Goal: Information Seeking & Learning: Find specific fact

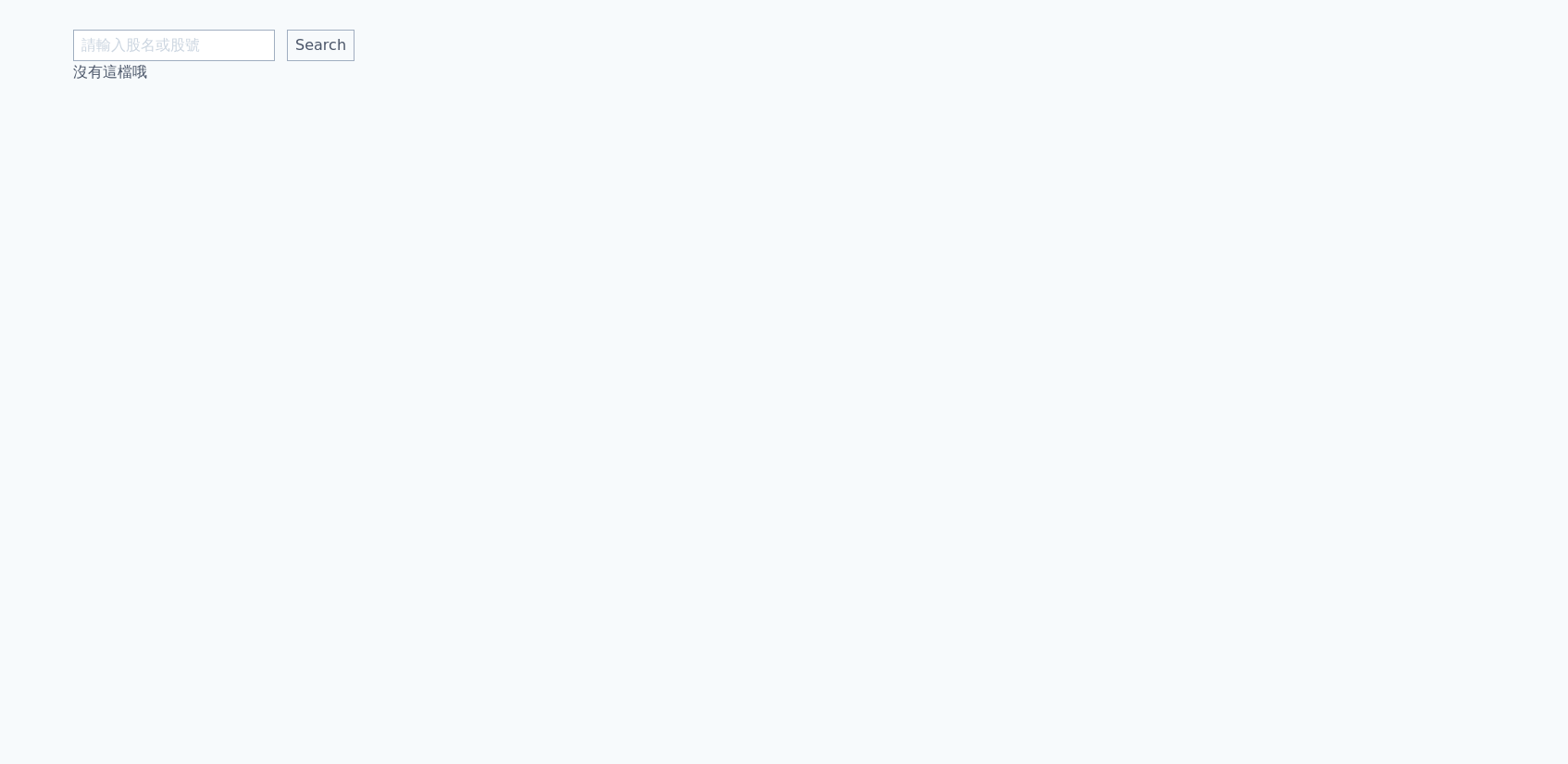
click at [226, 55] on input "text" at bounding box center [174, 45] width 202 height 31
type input "ㄉ"
type input "2476"
click at [319, 45] on input "Search" at bounding box center [320, 45] width 68 height 31
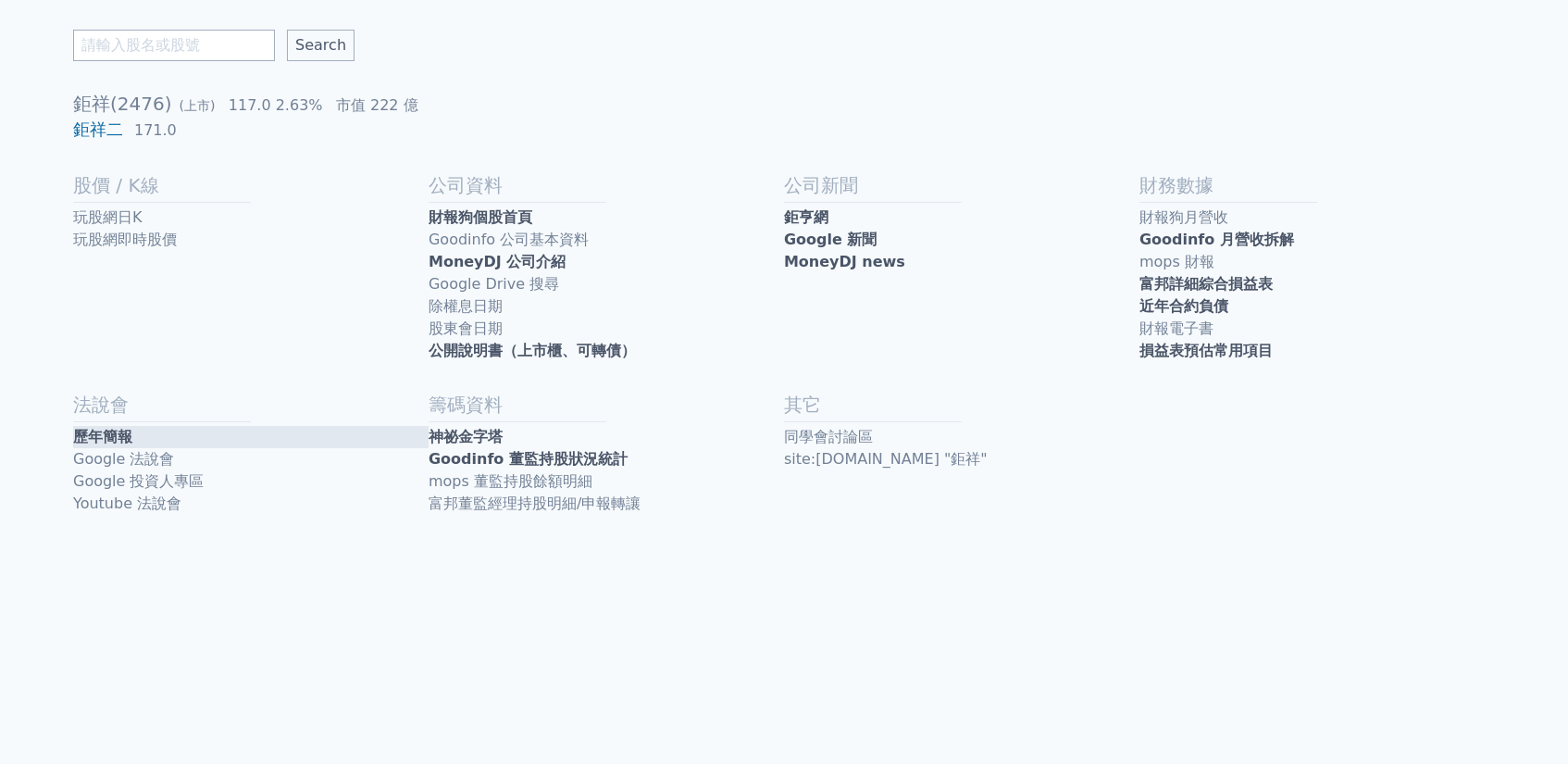
click at [176, 430] on link "歷年簡報" at bounding box center [251, 437] width 356 height 23
click at [183, 53] on input "text" at bounding box center [174, 45] width 202 height 31
type input "ㄉ"
type input "5292"
click at [319, 45] on input "Search" at bounding box center [320, 45] width 68 height 31
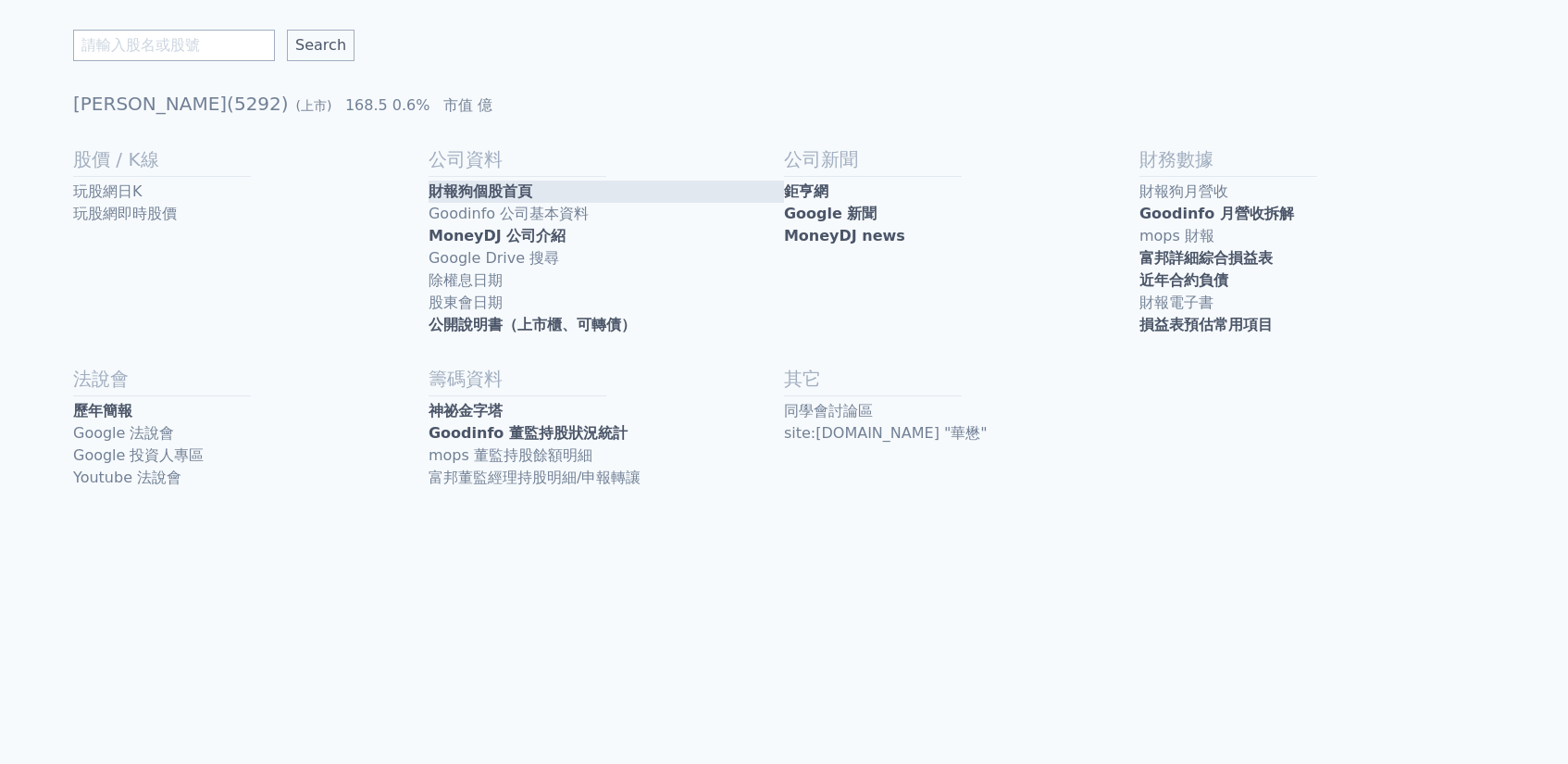
click at [779, 188] on link "財報狗個股首頁" at bounding box center [606, 191] width 356 height 23
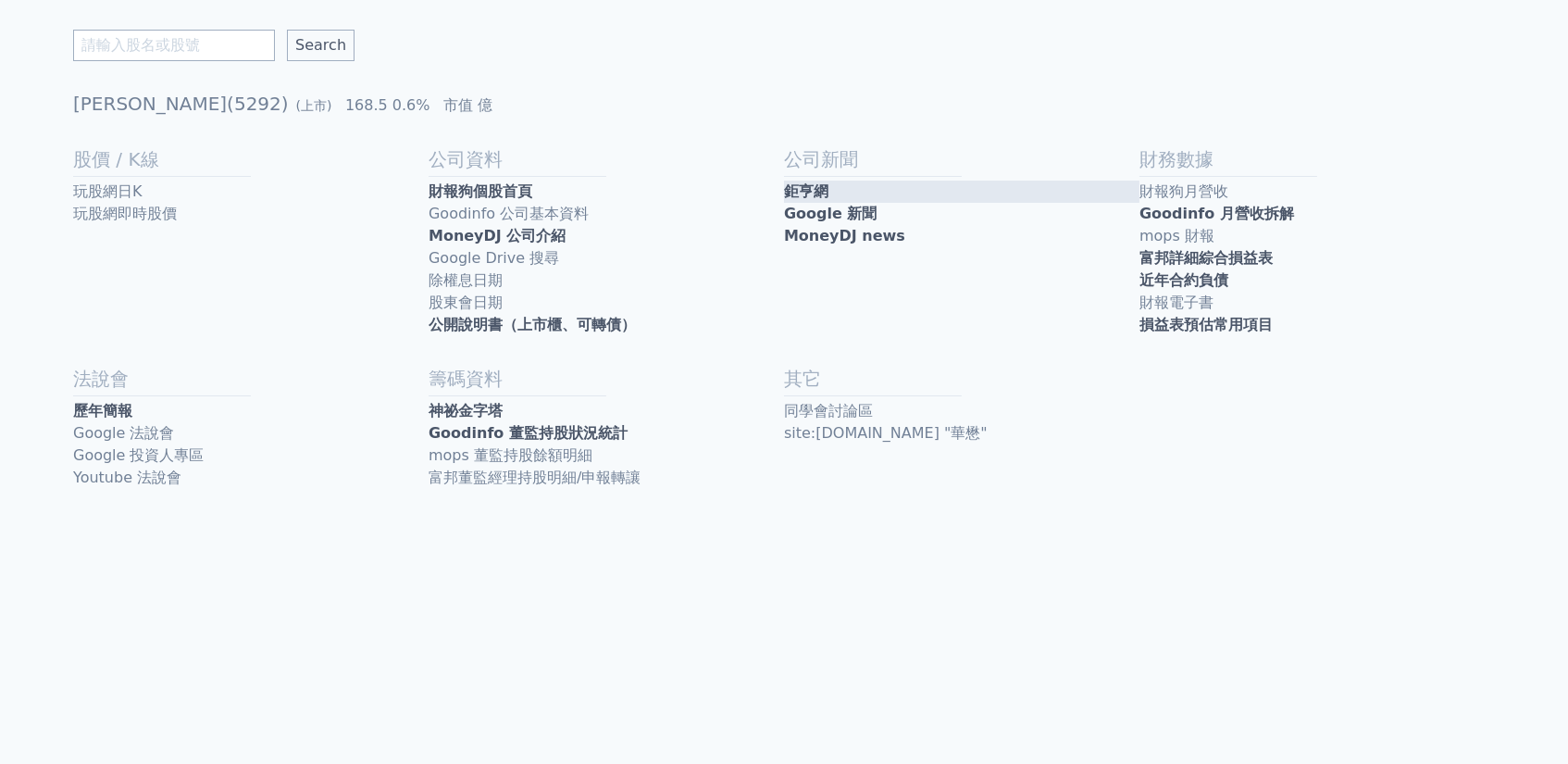
click at [925, 195] on link "鉅亨網" at bounding box center [962, 191] width 356 height 23
click at [830, 232] on link "MoneyDJ news" at bounding box center [962, 236] width 356 height 23
click at [910, 213] on link "Google 新聞" at bounding box center [962, 214] width 356 height 23
click at [200, 46] on input "text" at bounding box center [174, 45] width 202 height 31
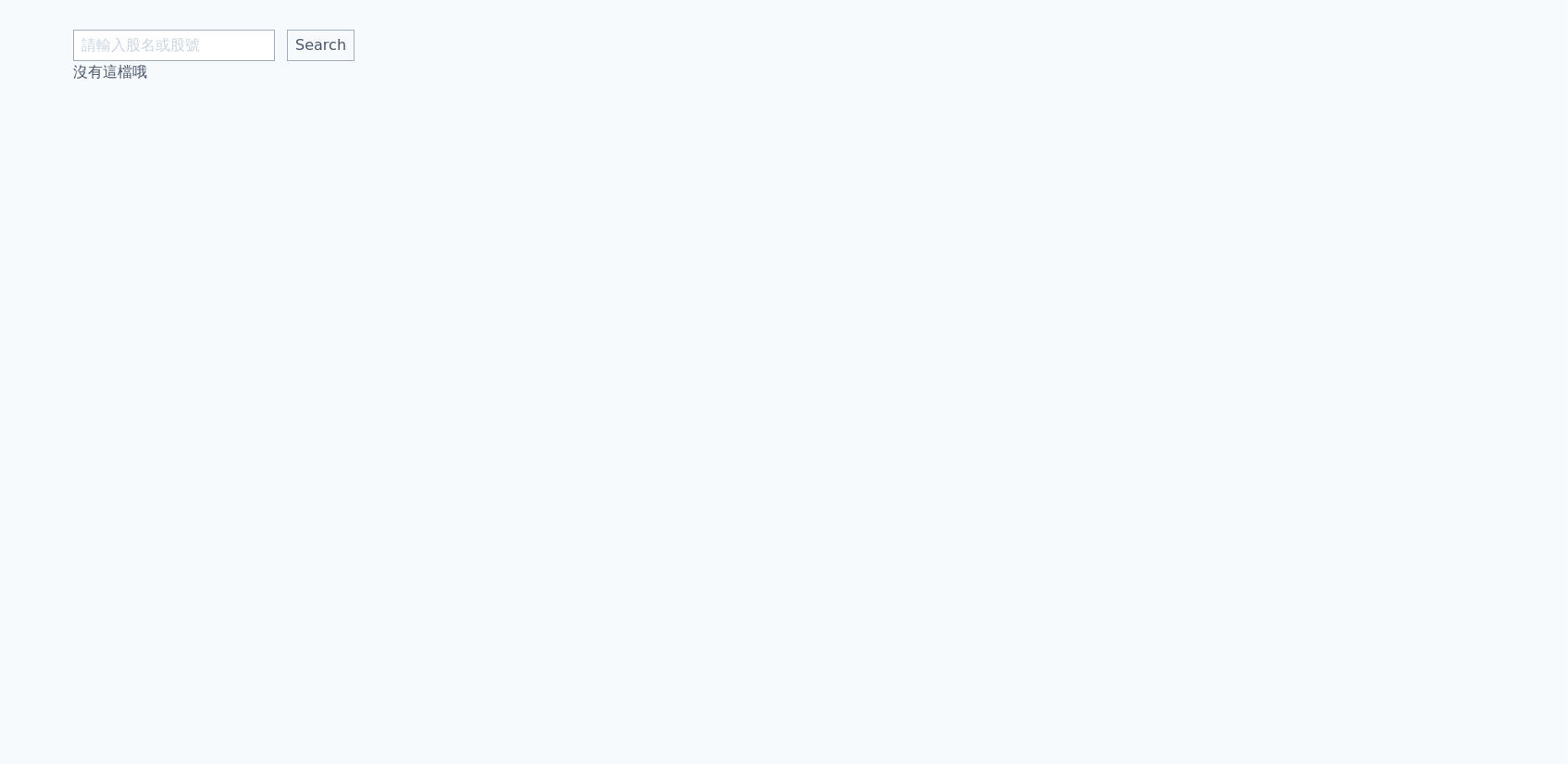
click at [250, 57] on input "text" at bounding box center [174, 45] width 202 height 31
type input "2476"
click at [319, 45] on input "Search" at bounding box center [320, 45] width 68 height 31
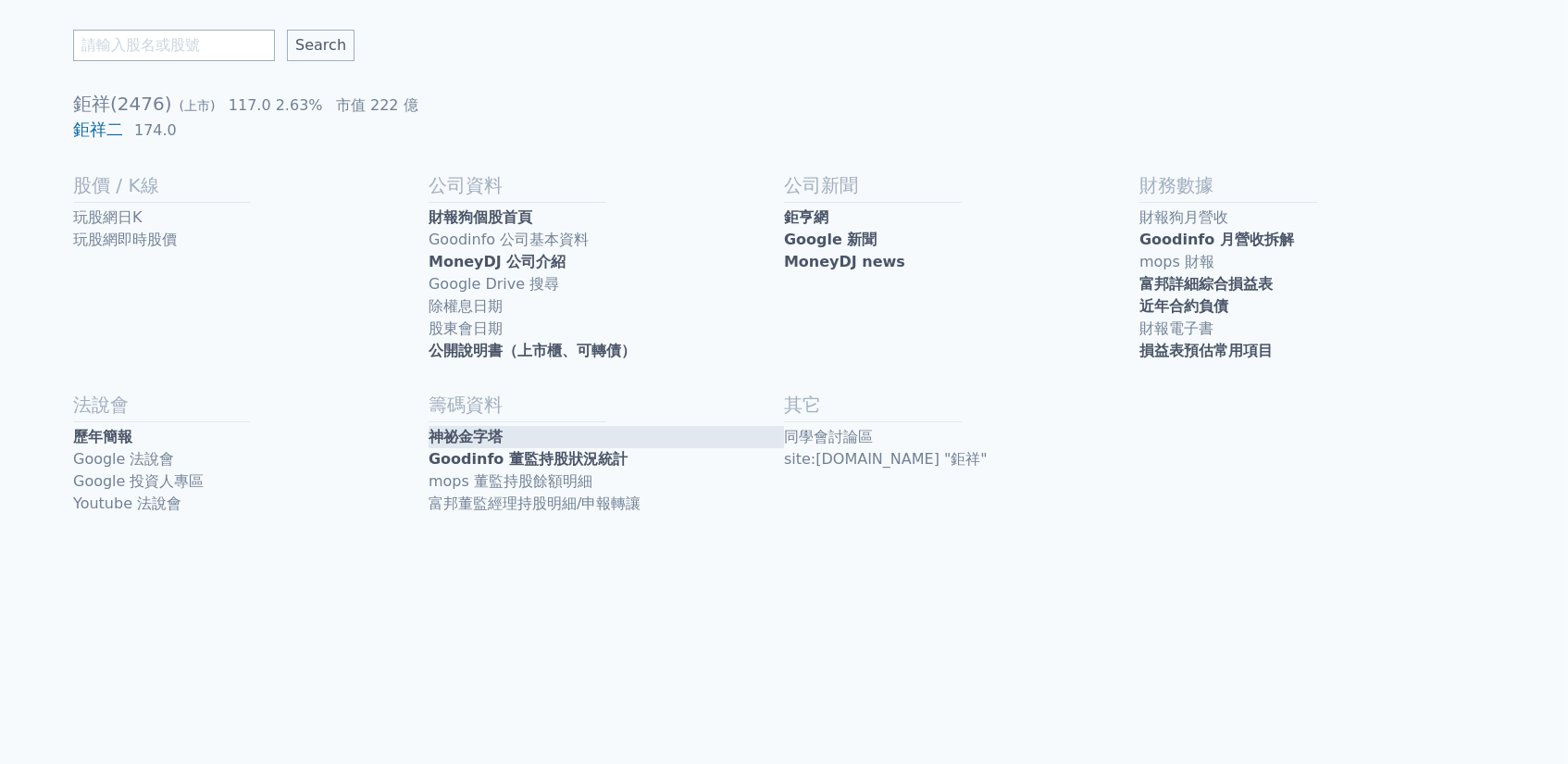
click at [473, 426] on link "神祕金字塔" at bounding box center [606, 437] width 356 height 23
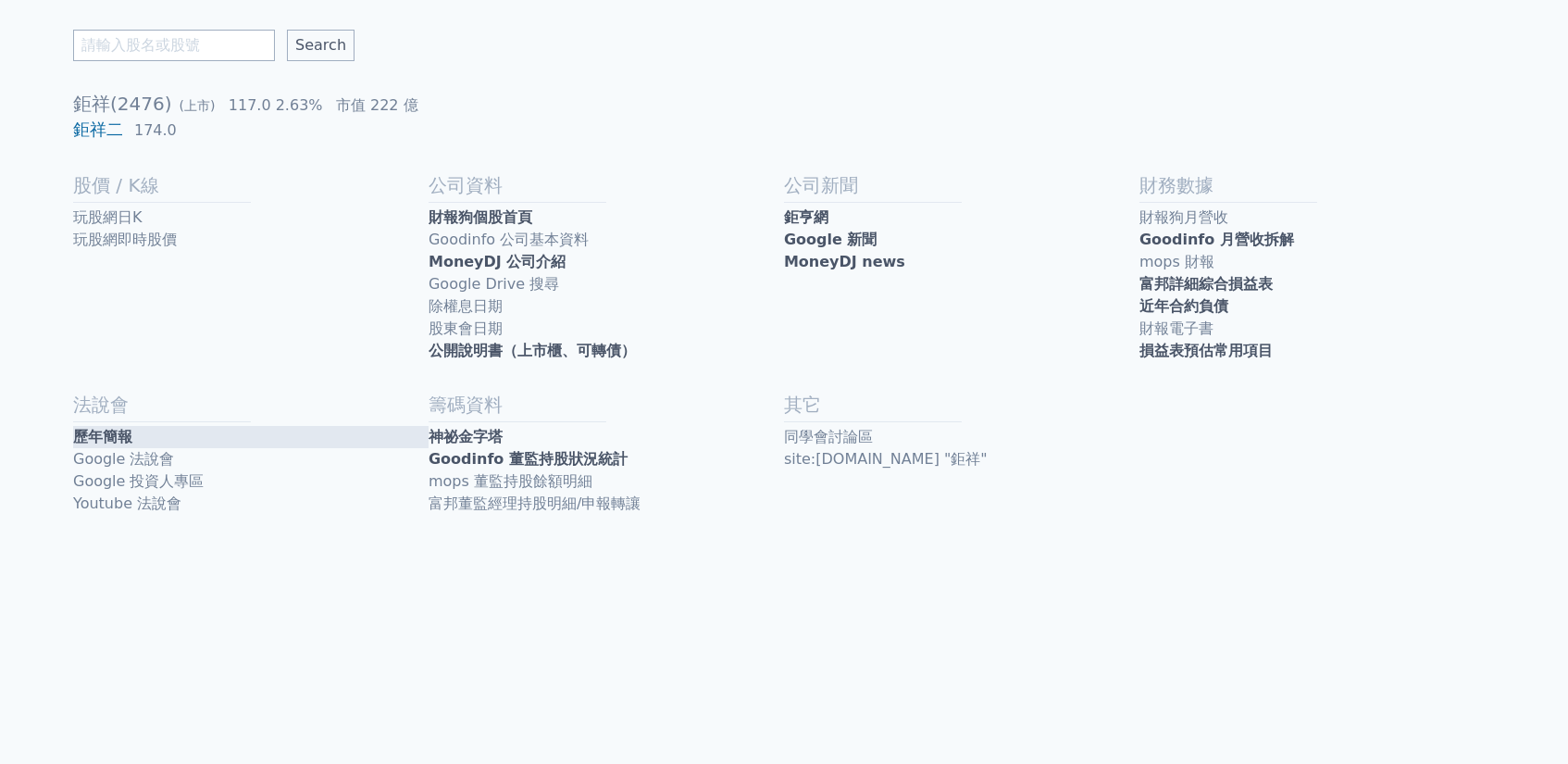
click at [100, 426] on link "歷年簡報" at bounding box center [251, 437] width 356 height 23
